Goal: Check status: Check status

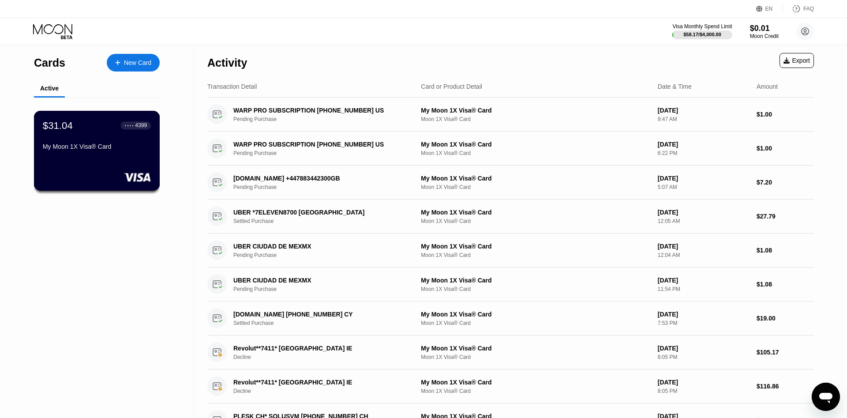
click at [123, 154] on div "My Moon 1X Visa® Card" at bounding box center [97, 148] width 108 height 11
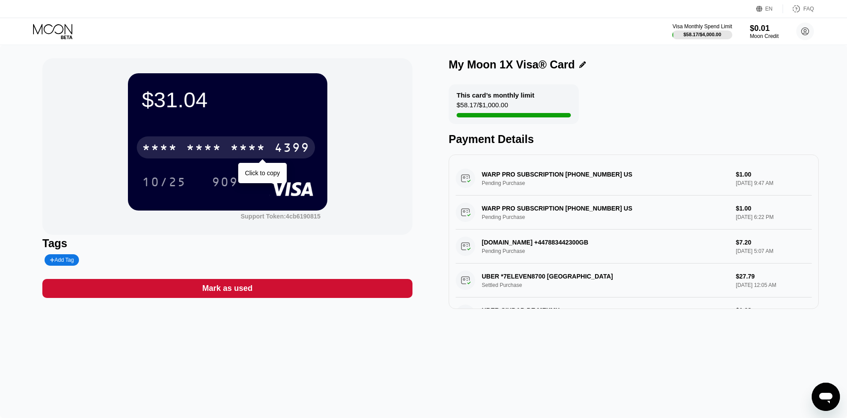
click at [278, 147] on div "4399" at bounding box center [291, 149] width 35 height 14
click at [214, 158] on div "[CREDIT_CARD_NUMBER]" at bounding box center [226, 147] width 178 height 22
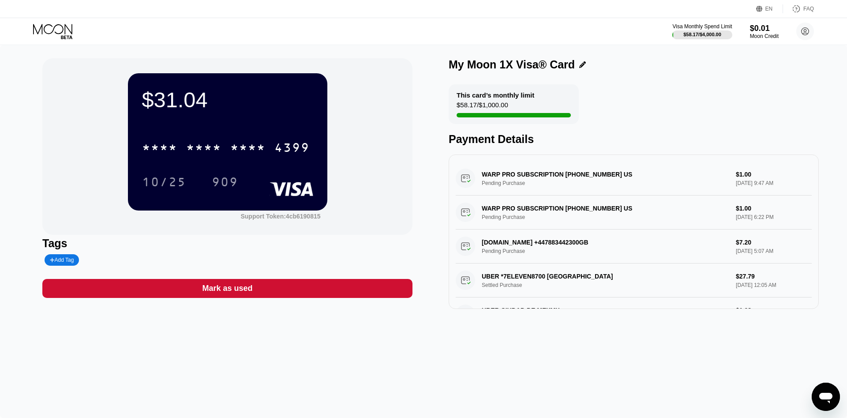
click at [245, 150] on div "* * * *" at bounding box center [247, 149] width 35 height 14
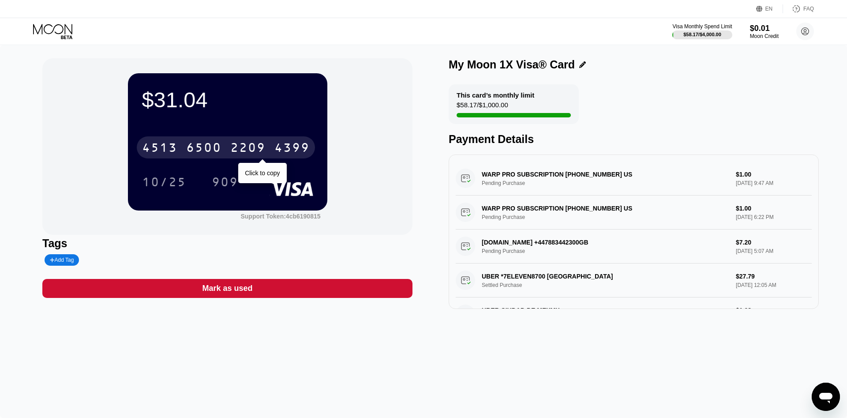
click at [181, 147] on div "[CREDIT_CARD_NUMBER]" at bounding box center [226, 147] width 178 height 22
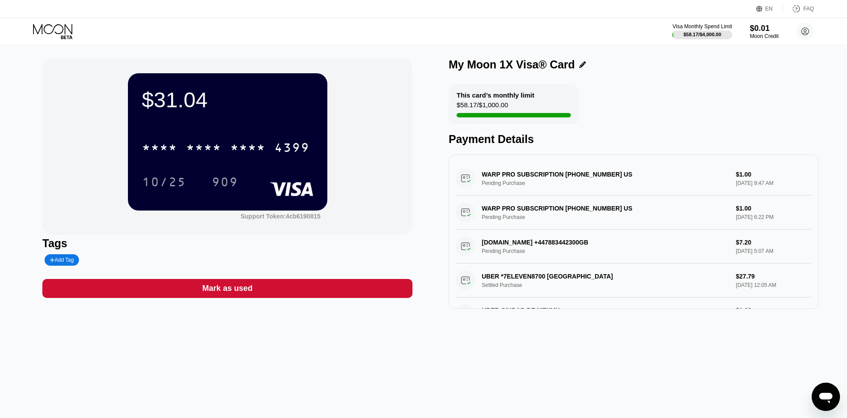
click at [187, 149] on div "* * * *" at bounding box center [203, 149] width 35 height 14
click at [304, 142] on div "[CREDIT_CARD_NUMBER]" at bounding box center [226, 147] width 178 height 22
click at [175, 180] on div "10/25" at bounding box center [164, 183] width 44 height 14
click at [235, 180] on div "909" at bounding box center [225, 183] width 26 height 14
click at [232, 184] on div "909" at bounding box center [225, 183] width 26 height 14
